Goal: Find specific page/section: Find specific page/section

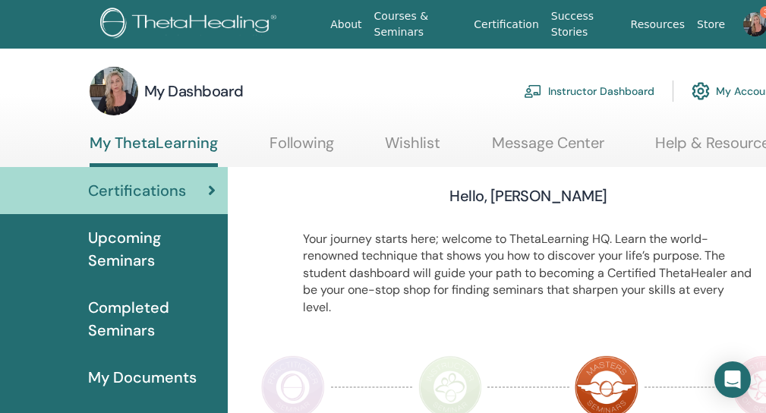
click at [572, 98] on link "Instructor Dashboard" at bounding box center [589, 90] width 131 height 33
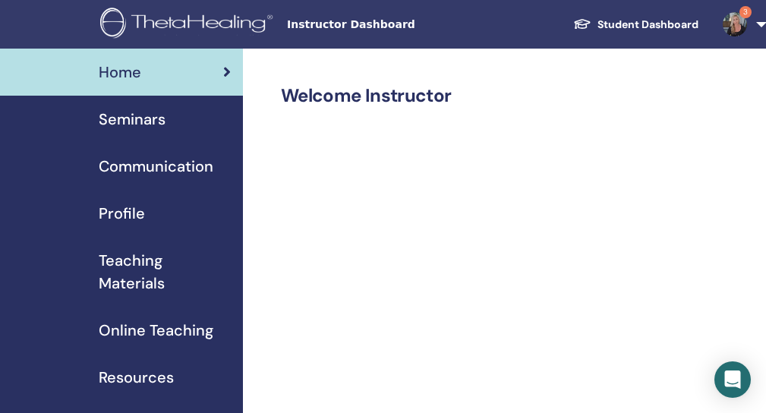
click at [135, 268] on span "Teaching Materials" at bounding box center [165, 272] width 132 height 46
click at [164, 376] on span "Resources" at bounding box center [136, 377] width 75 height 23
